Goal: Information Seeking & Learning: Learn about a topic

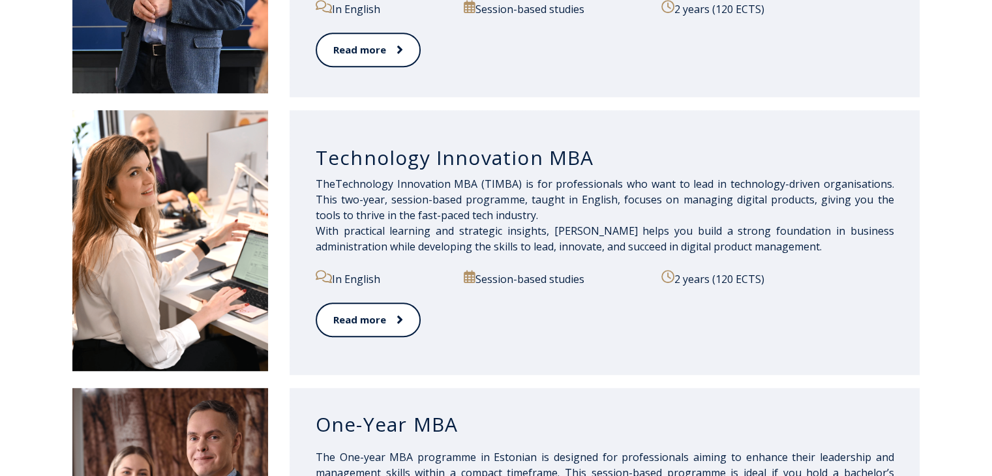
scroll to position [717, 0]
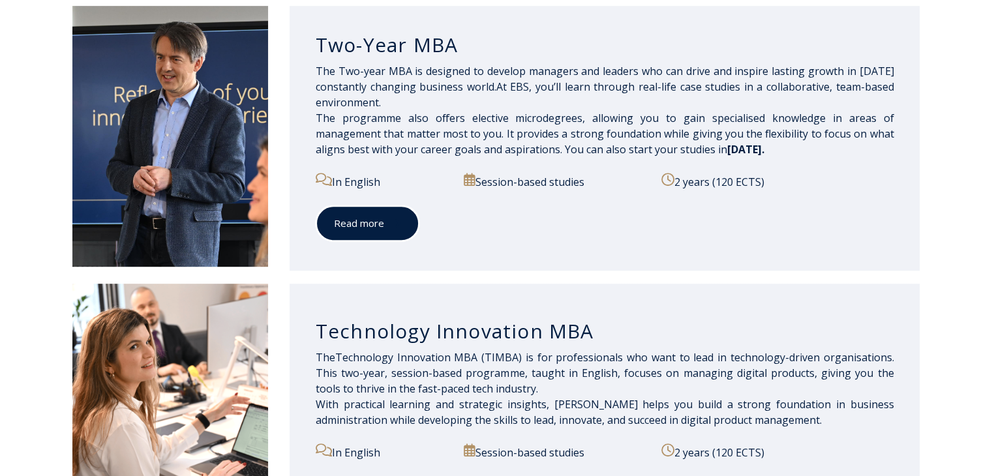
click at [363, 218] on link "Read more" at bounding box center [368, 223] width 104 height 36
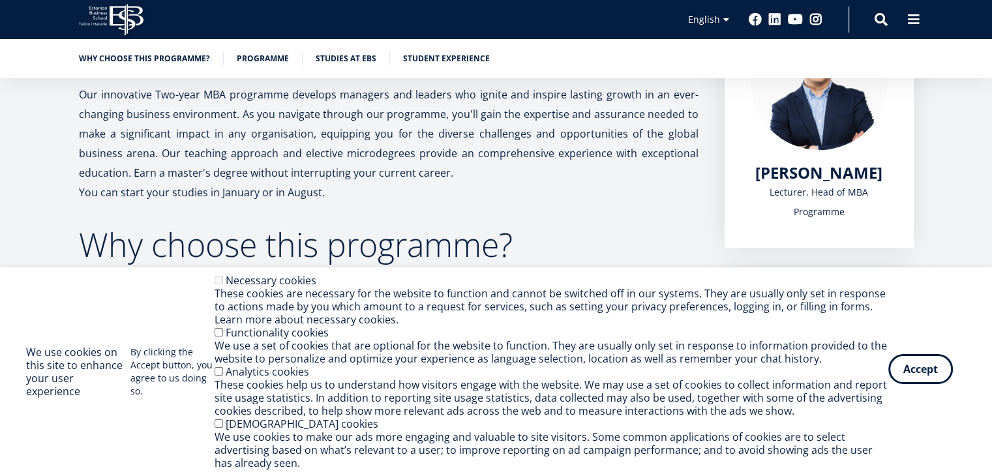
click at [931, 372] on button "Accept" at bounding box center [920, 369] width 65 height 30
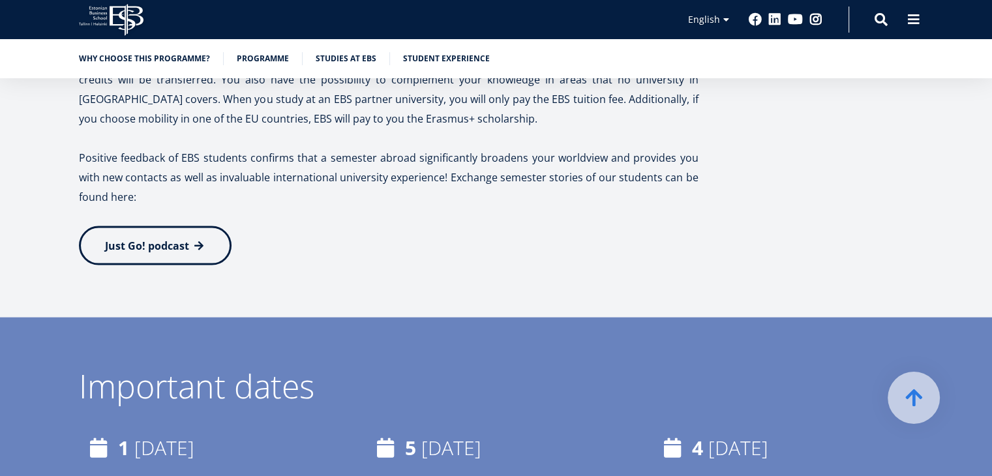
scroll to position [2955, 0]
